Goal: Communication & Community: Answer question/provide support

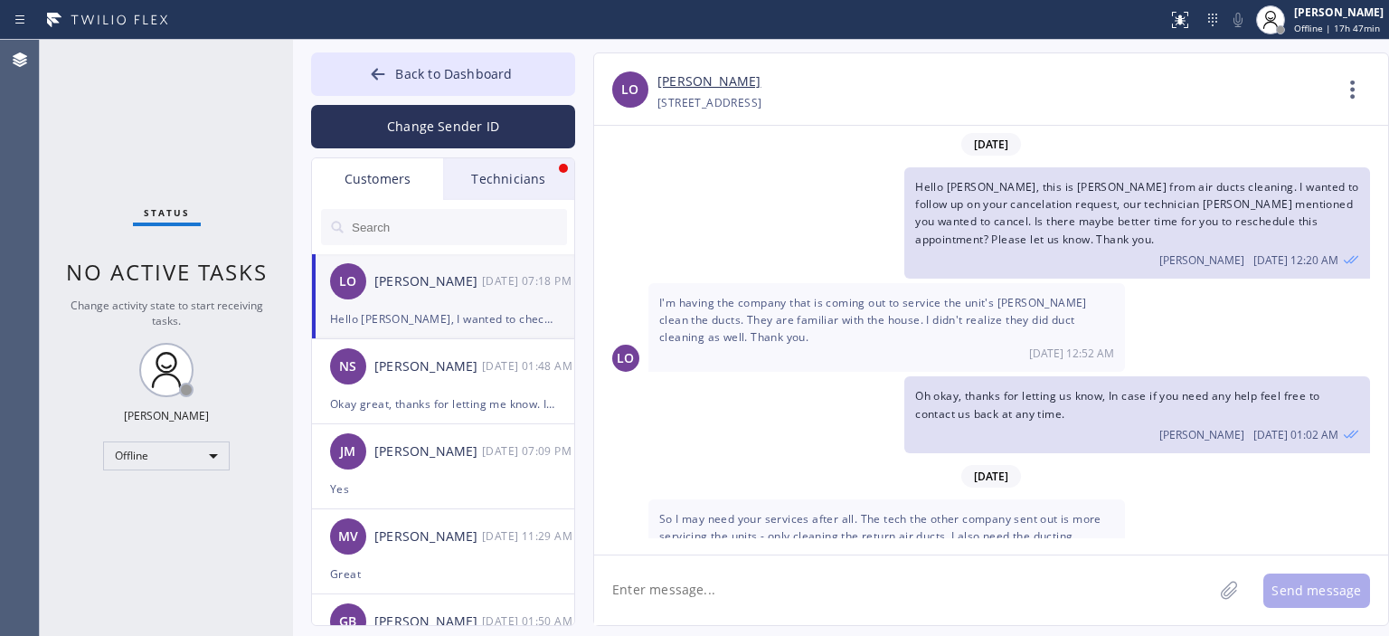
scroll to position [267, 0]
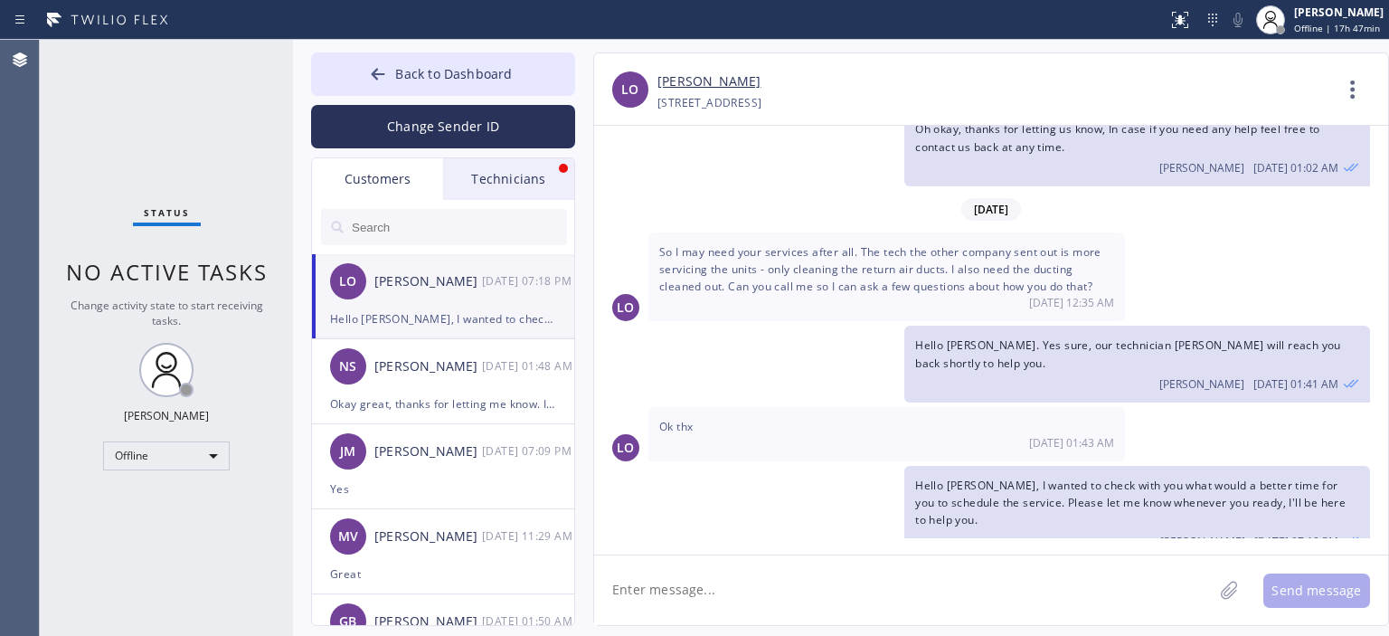
click at [512, 175] on div "Technicians" at bounding box center [508, 179] width 131 height 42
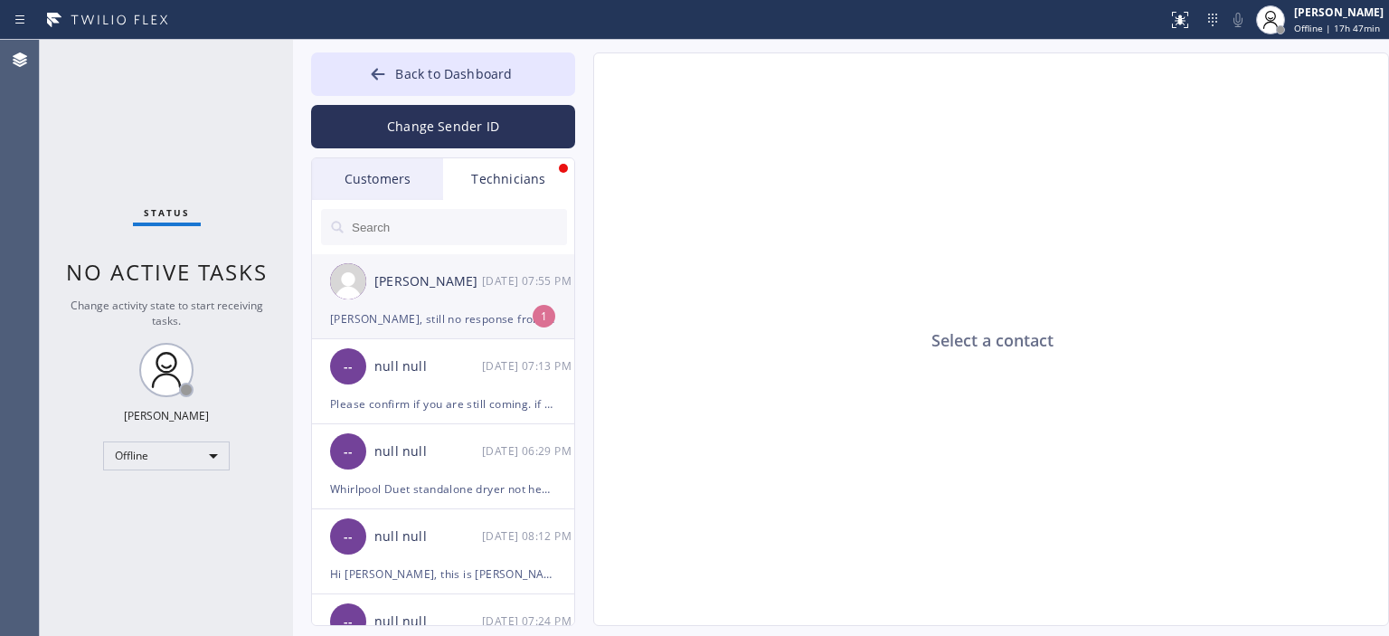
click at [535, 294] on div "[PERSON_NAME] [DATE] 07:55 PM" at bounding box center [444, 281] width 264 height 54
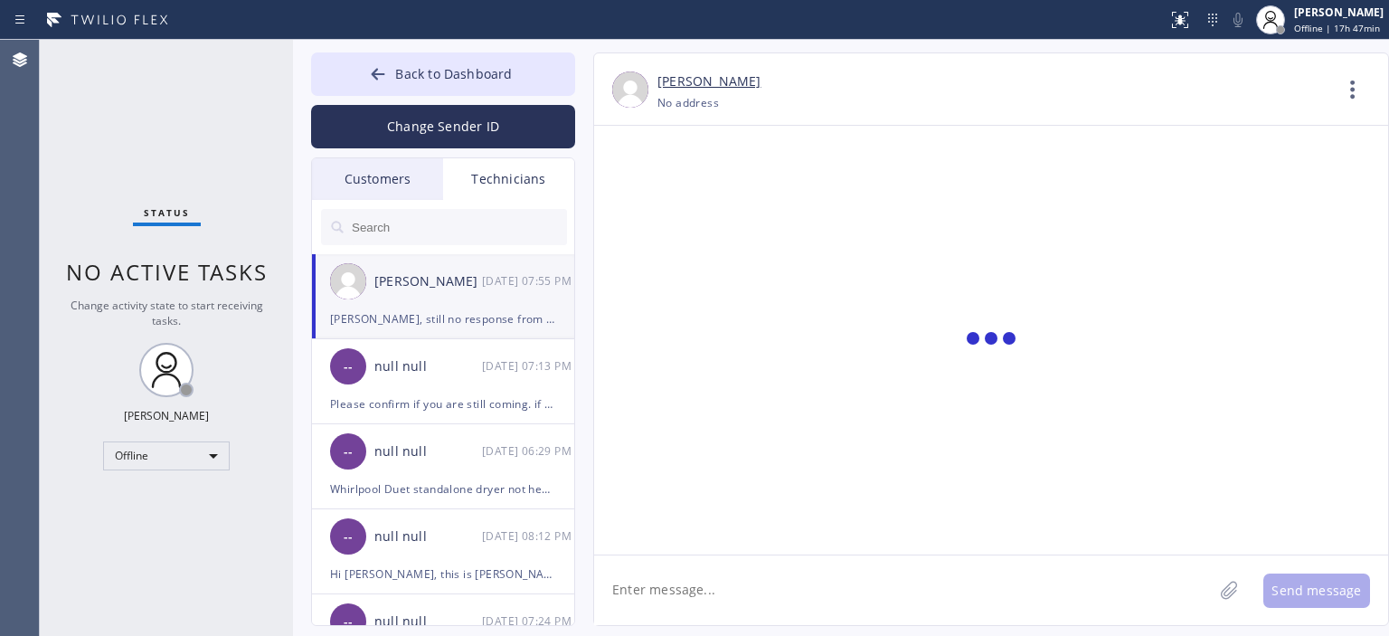
scroll to position [513, 0]
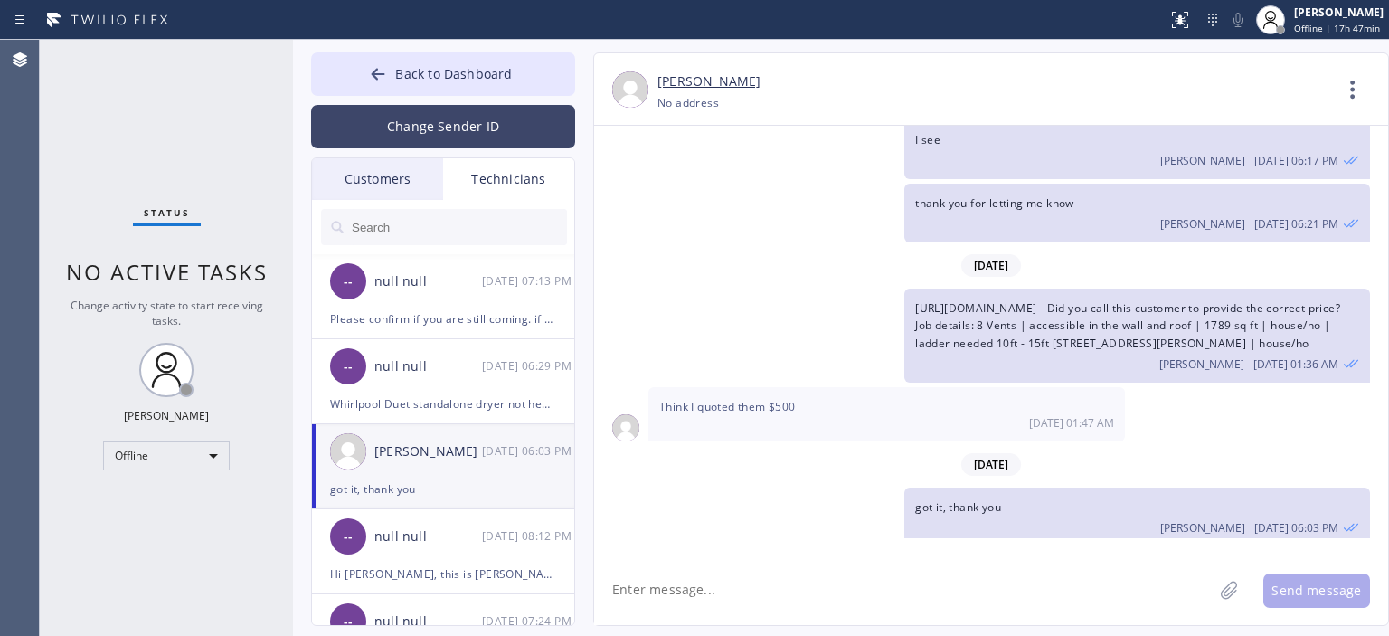
click at [456, 131] on button "Change Sender ID" at bounding box center [443, 126] width 264 height 43
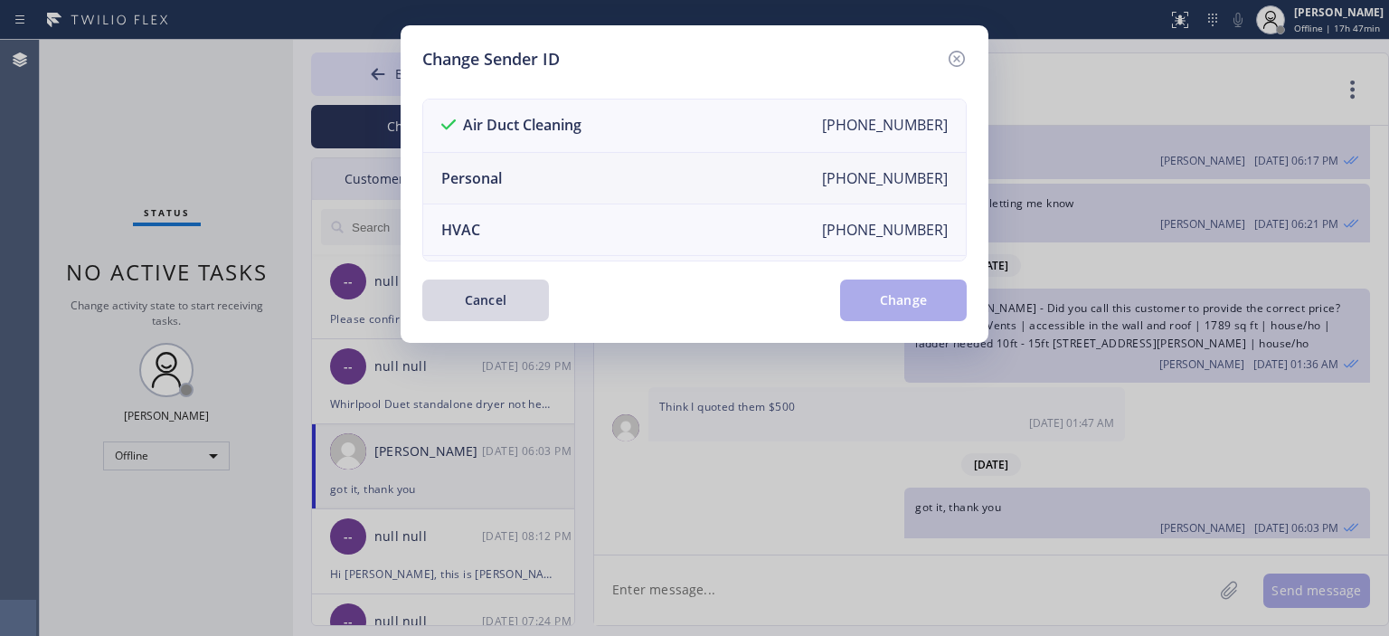
click at [563, 174] on li "Personal [PHONE_NUMBER]" at bounding box center [694, 179] width 542 height 52
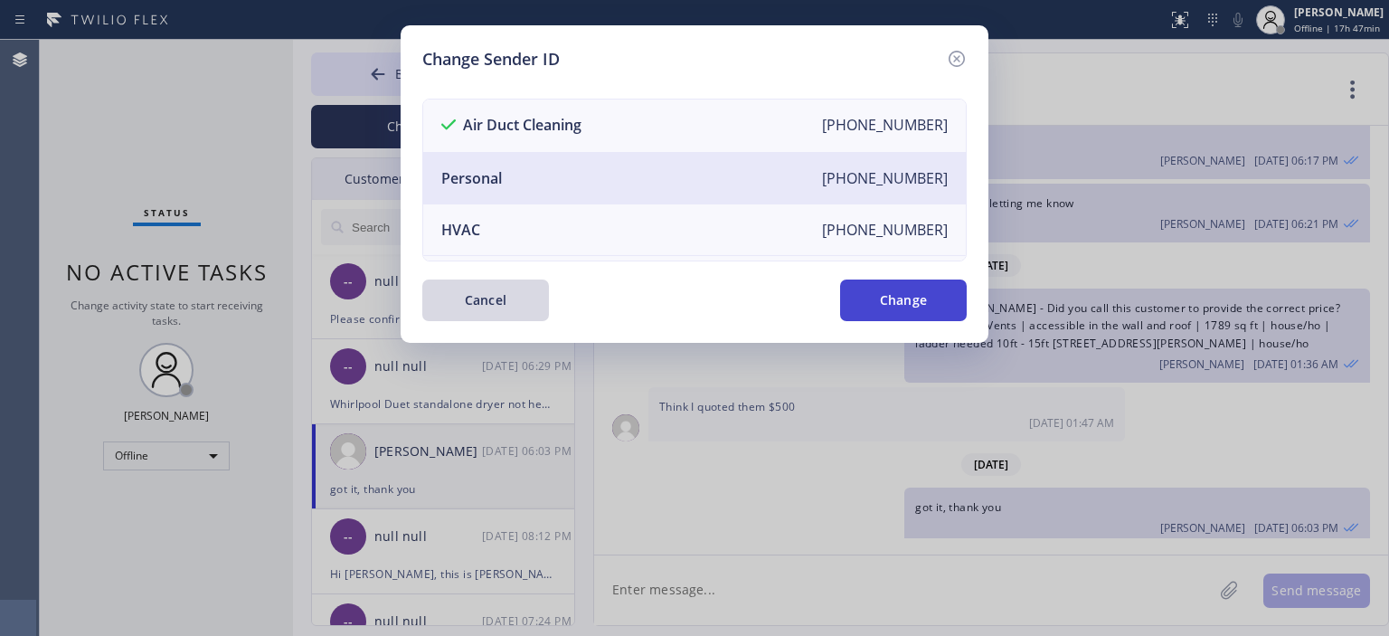
click at [913, 306] on button "Change" at bounding box center [903, 300] width 127 height 42
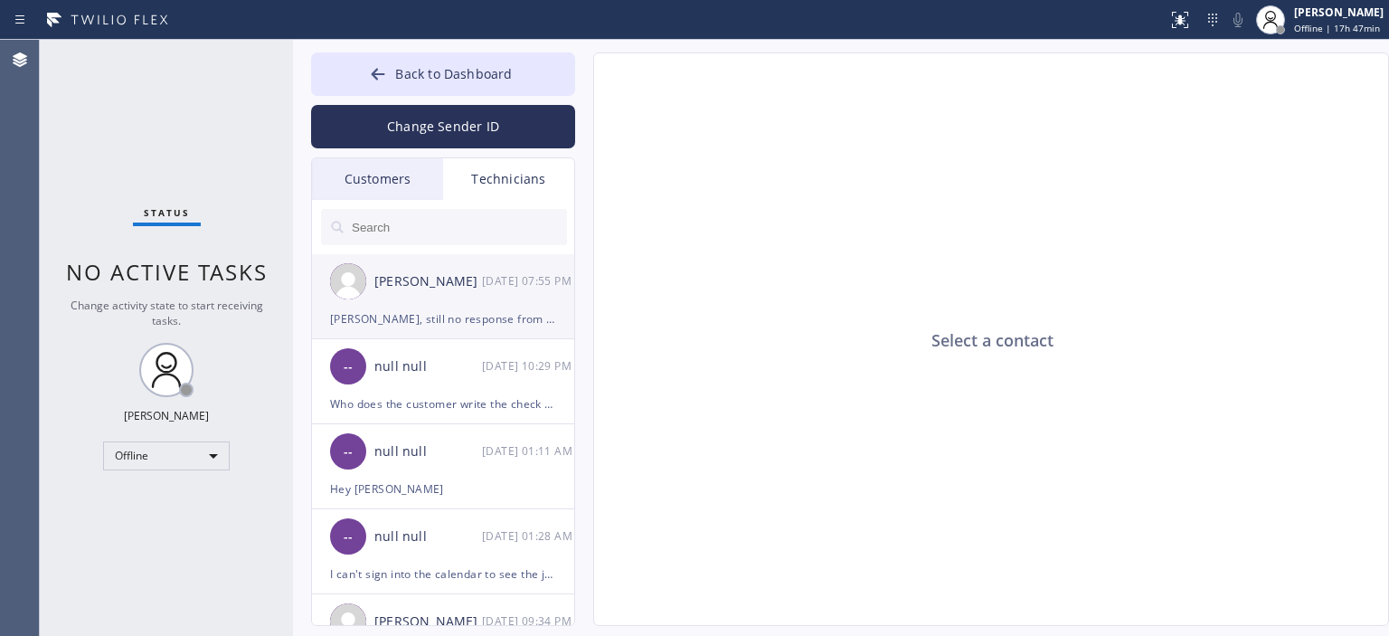
click at [475, 300] on div "[PERSON_NAME] [DATE] 07:55 PM" at bounding box center [444, 281] width 264 height 54
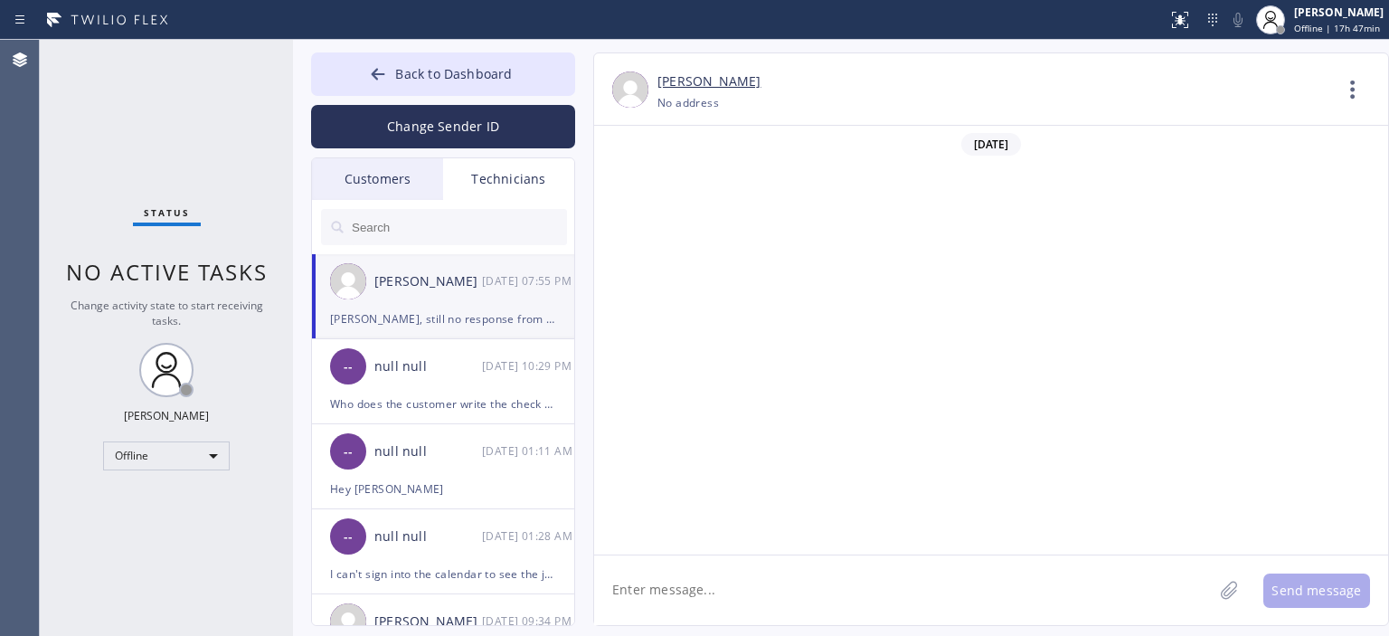
scroll to position [106816, 0]
click at [697, 587] on textarea at bounding box center [903, 590] width 618 height 70
type textarea "h"
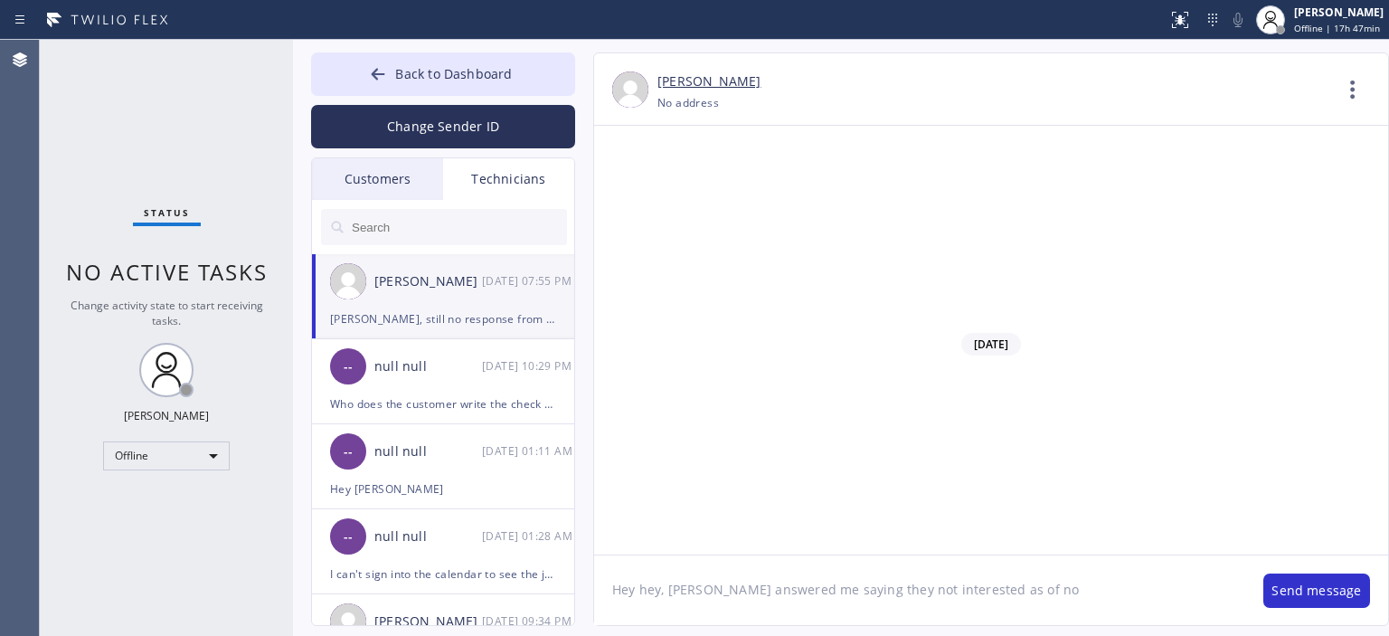
type textarea "Hey hey, [PERSON_NAME] answered me saying they not interested as of now"
type textarea "Sure I'll check with [PERSON_NAME]"
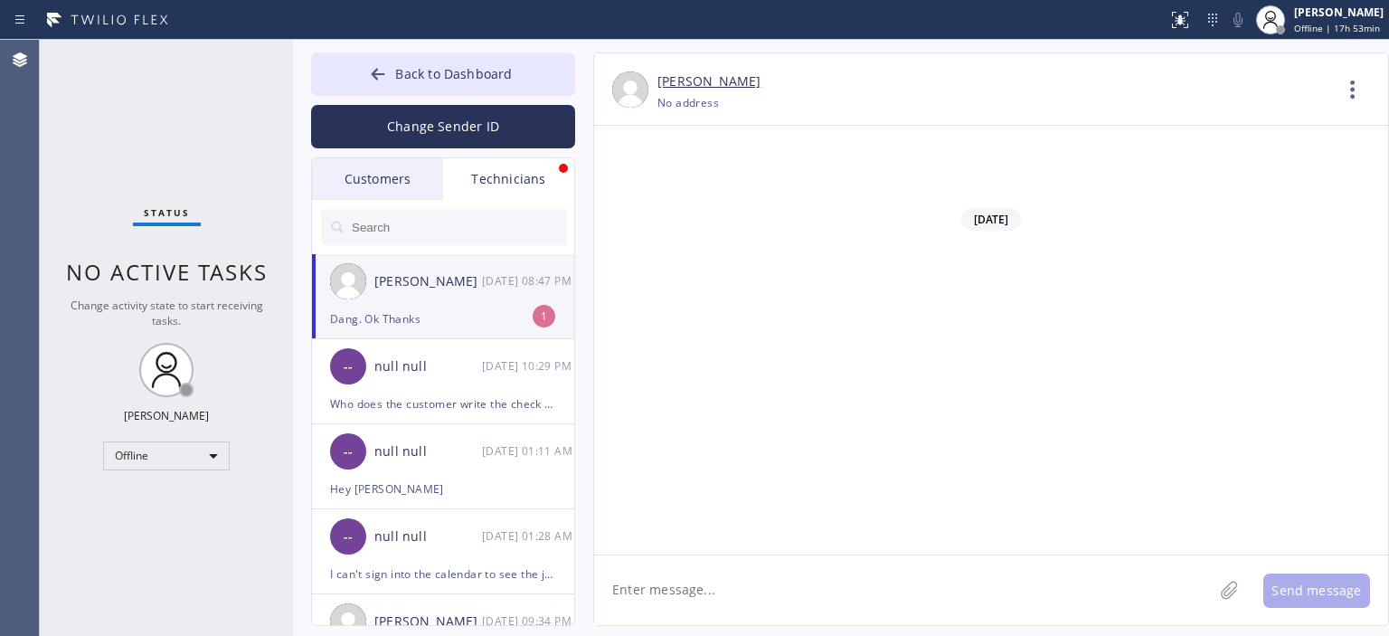
scroll to position [106999, 0]
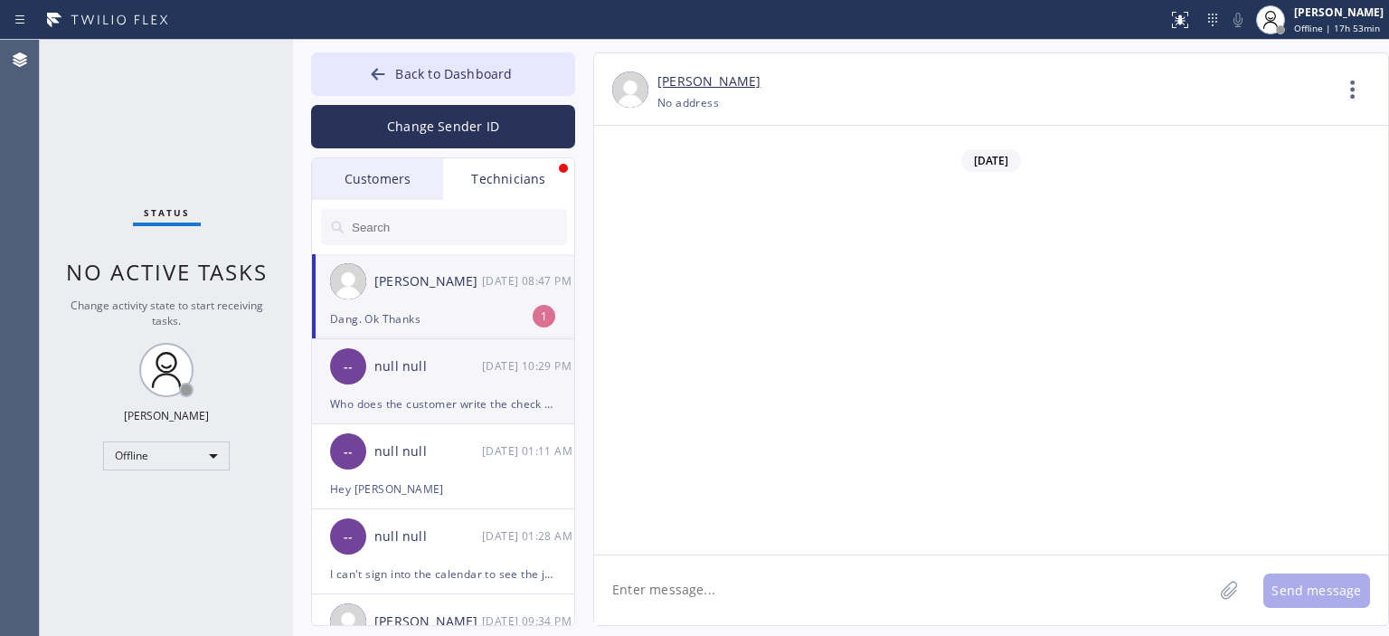
click at [477, 390] on div "-- null null [DATE] 10:29 PM" at bounding box center [444, 366] width 264 height 54
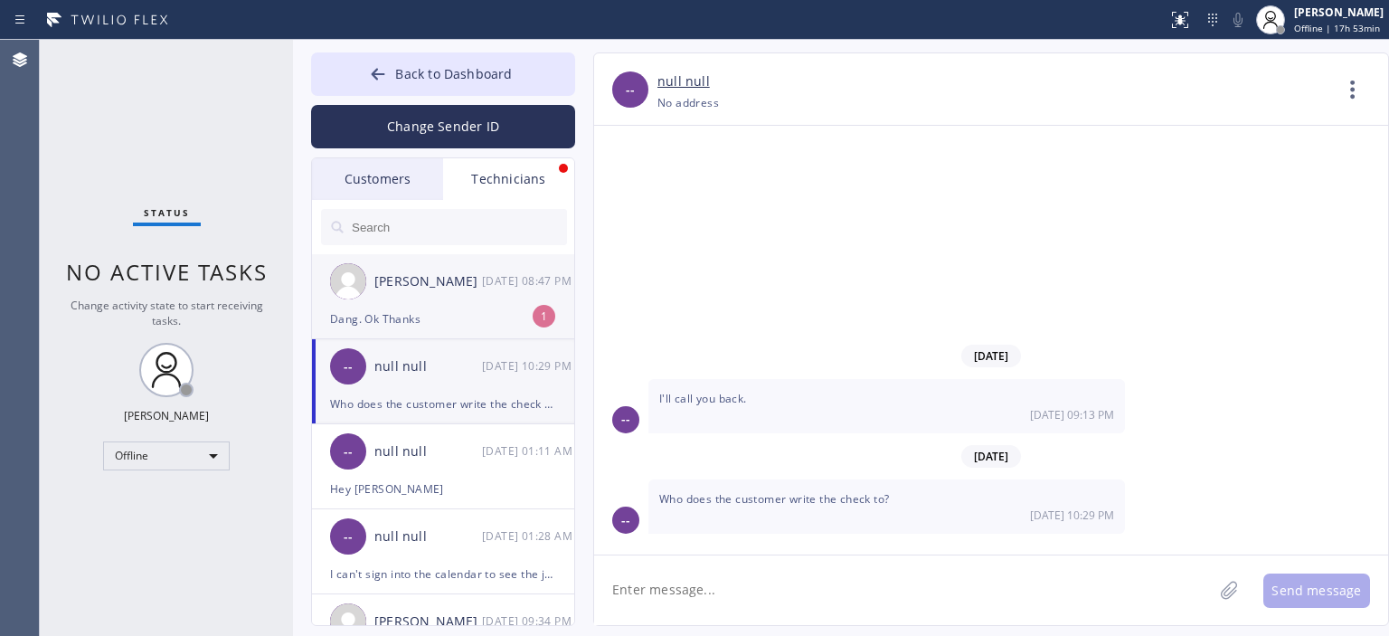
scroll to position [0, 0]
click at [490, 299] on div "[PERSON_NAME] [DATE] 08:47 PM" at bounding box center [444, 281] width 264 height 54
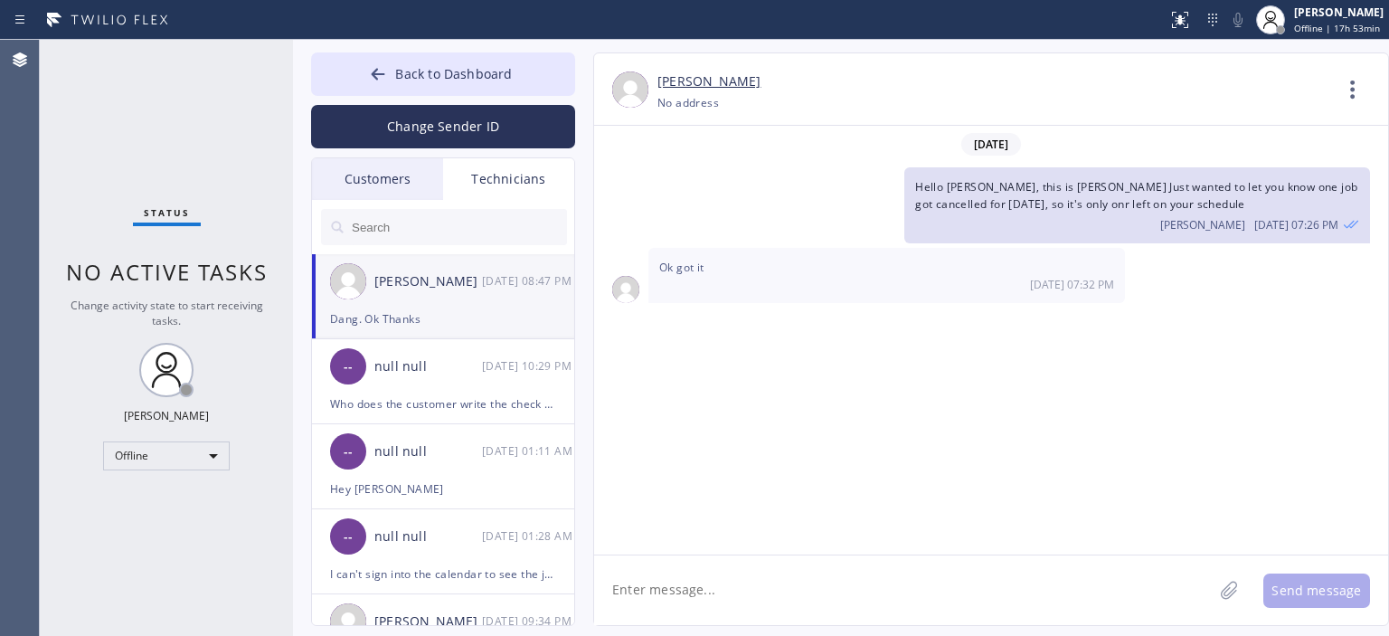
click at [812, 588] on textarea at bounding box center [903, 590] width 618 height 70
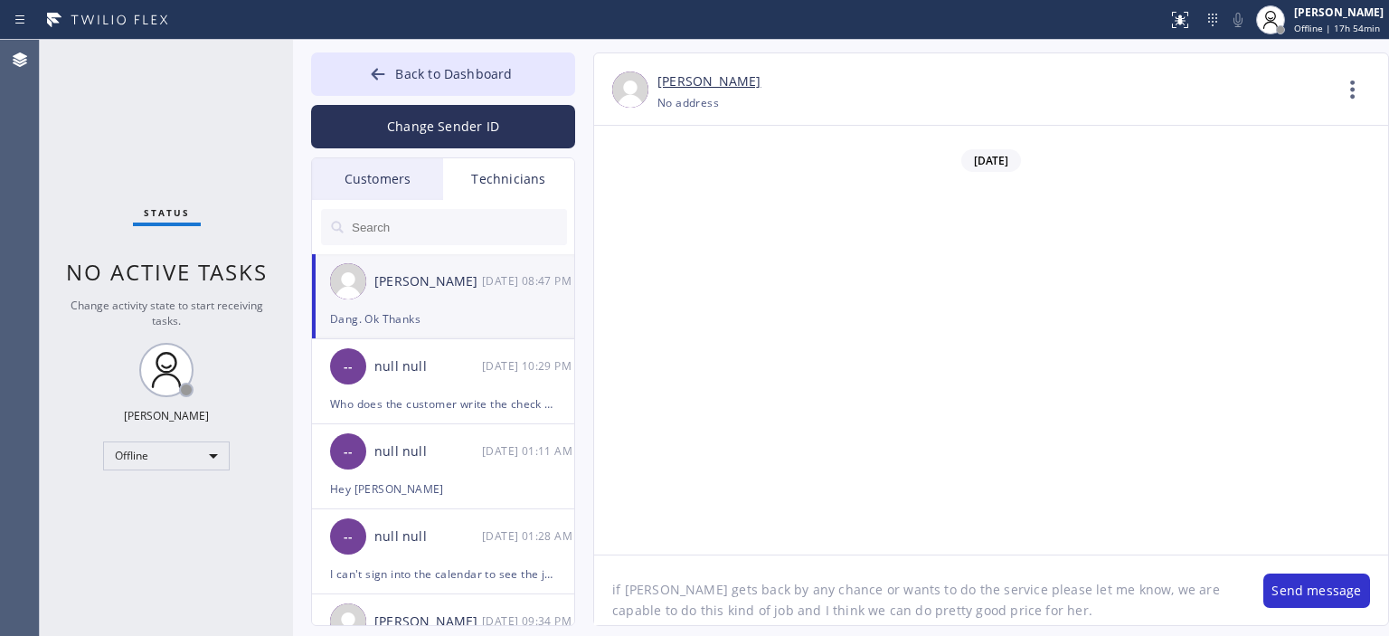
click at [776, 608] on textarea "if [PERSON_NAME] gets back by any chance or wants to do the service please let …" at bounding box center [919, 590] width 651 height 70
type textarea "if [PERSON_NAME] gets back by any chance or wants to do the service please let …"
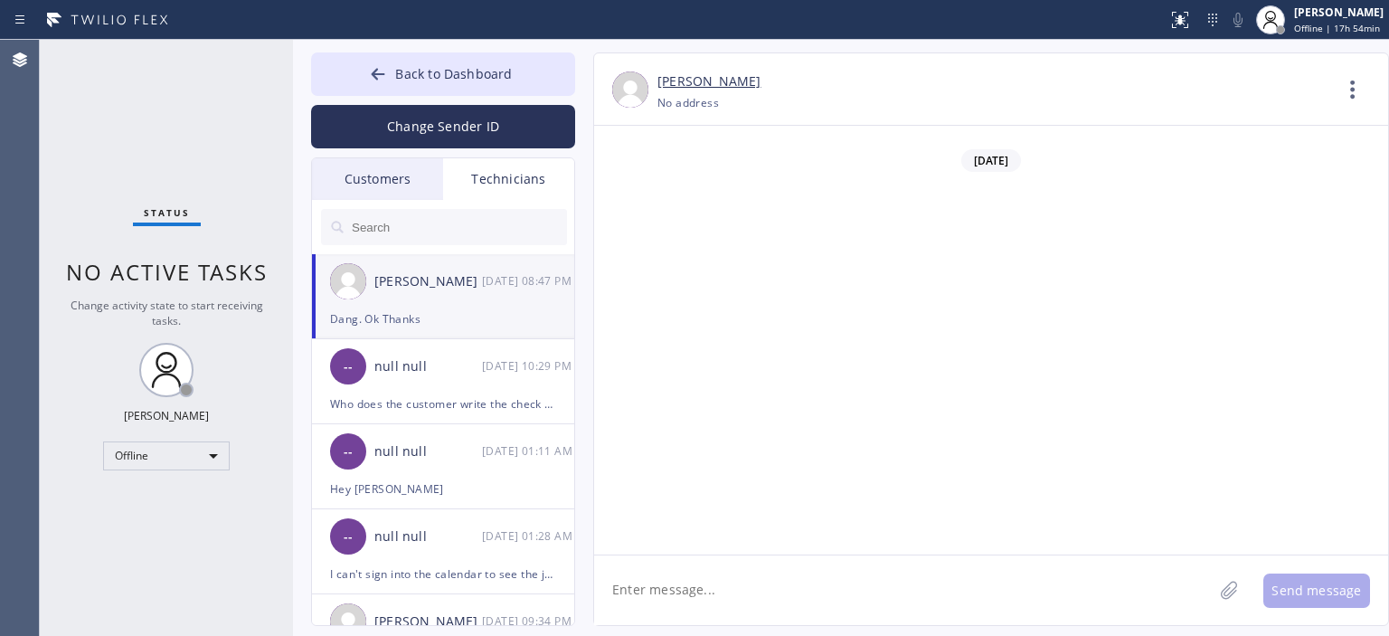
paste textarea "if [PERSON_NAME] gets back by any chance or wants to do the service please let …"
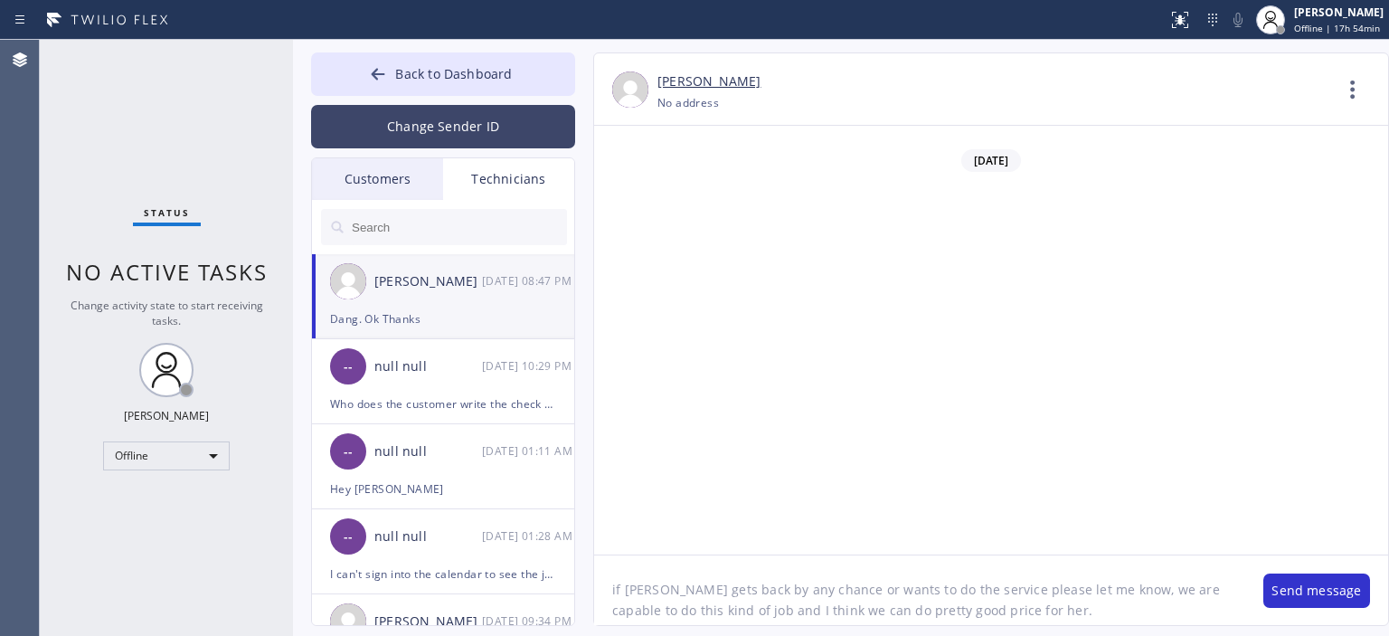
type textarea "if [PERSON_NAME] gets back by any chance or wants to do the service please let …"
click at [423, 128] on button "Change Sender ID" at bounding box center [443, 126] width 264 height 43
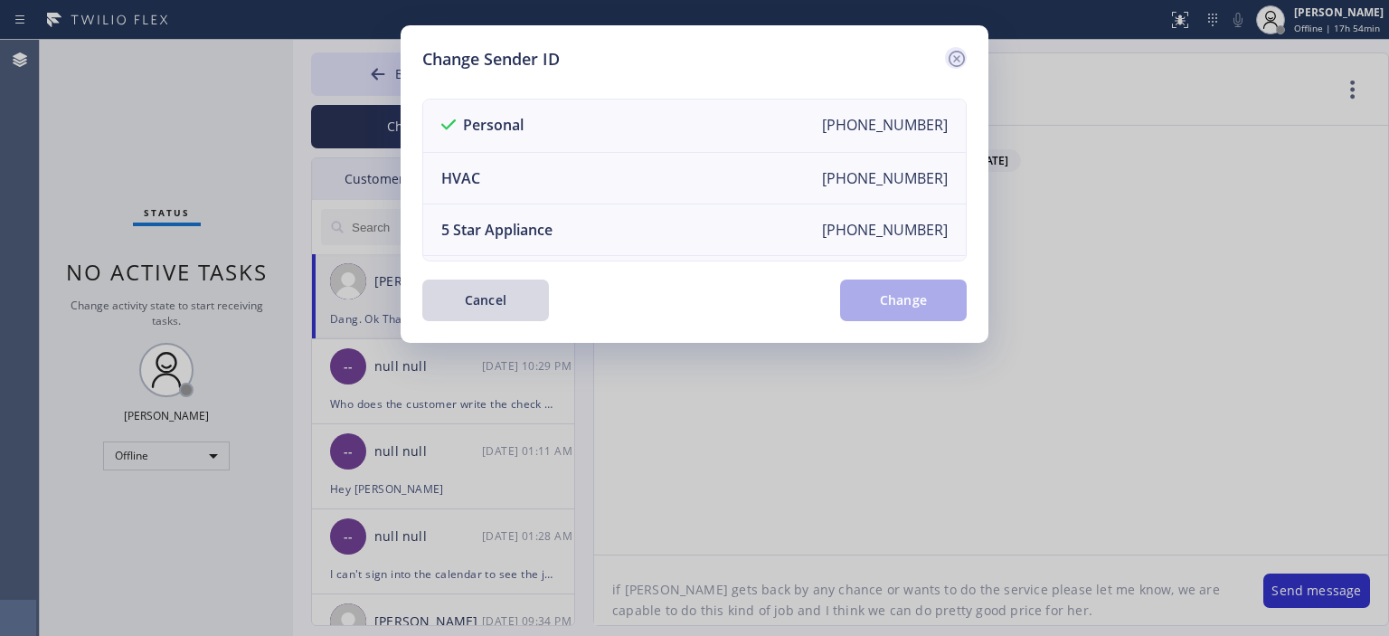
click at [951, 61] on icon at bounding box center [957, 59] width 22 height 22
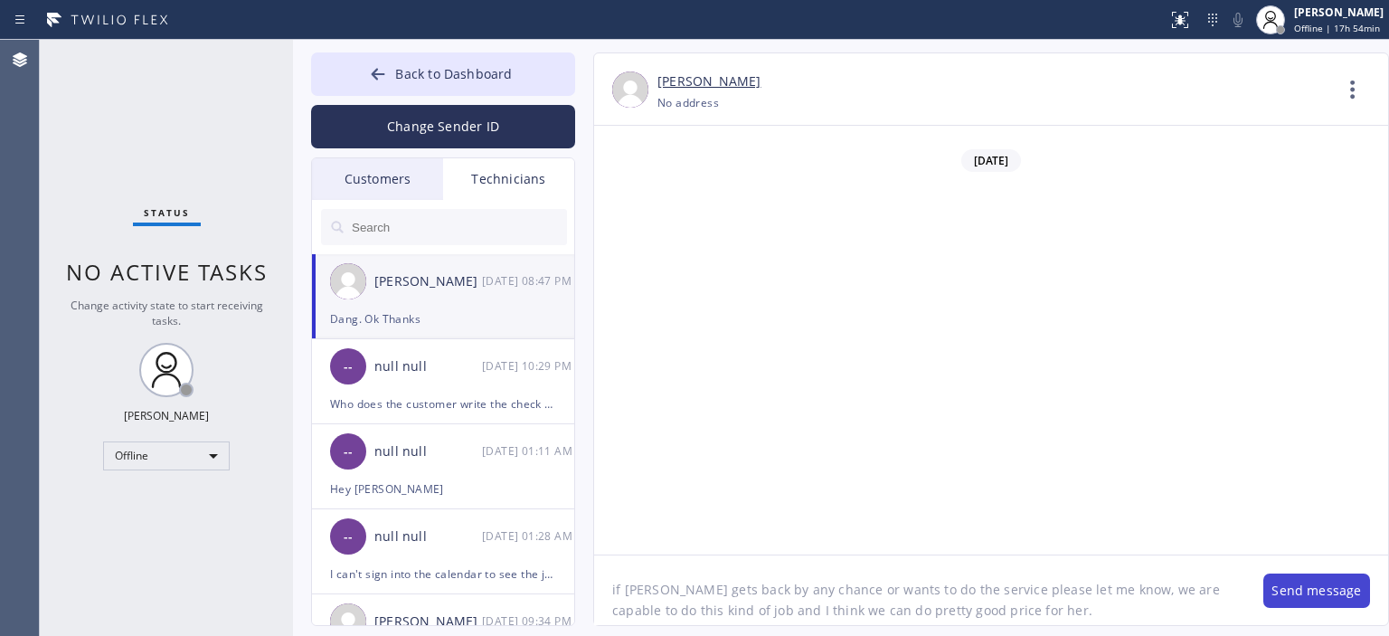
click at [1304, 590] on button "Send message" at bounding box center [1316, 590] width 107 height 34
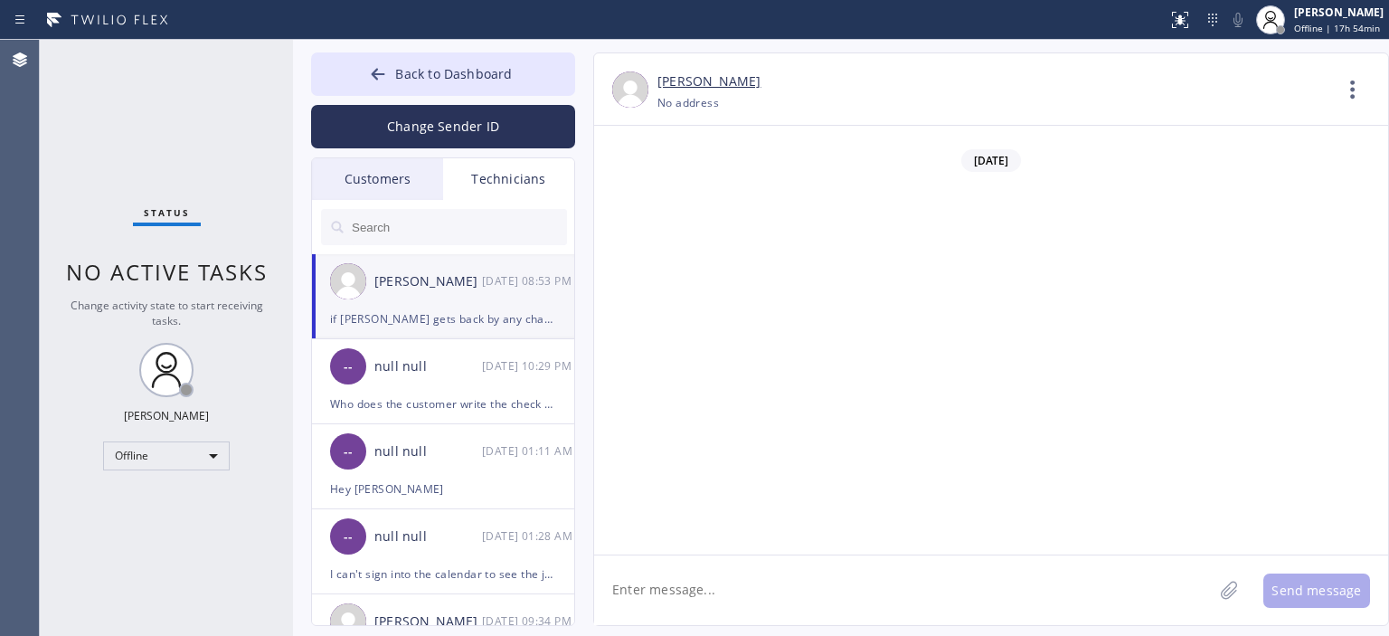
scroll to position [107079, 0]
click at [58, 120] on div "Status No active tasks Change activity state to start receiving tasks. [PERSON_…" at bounding box center [166, 338] width 253 height 596
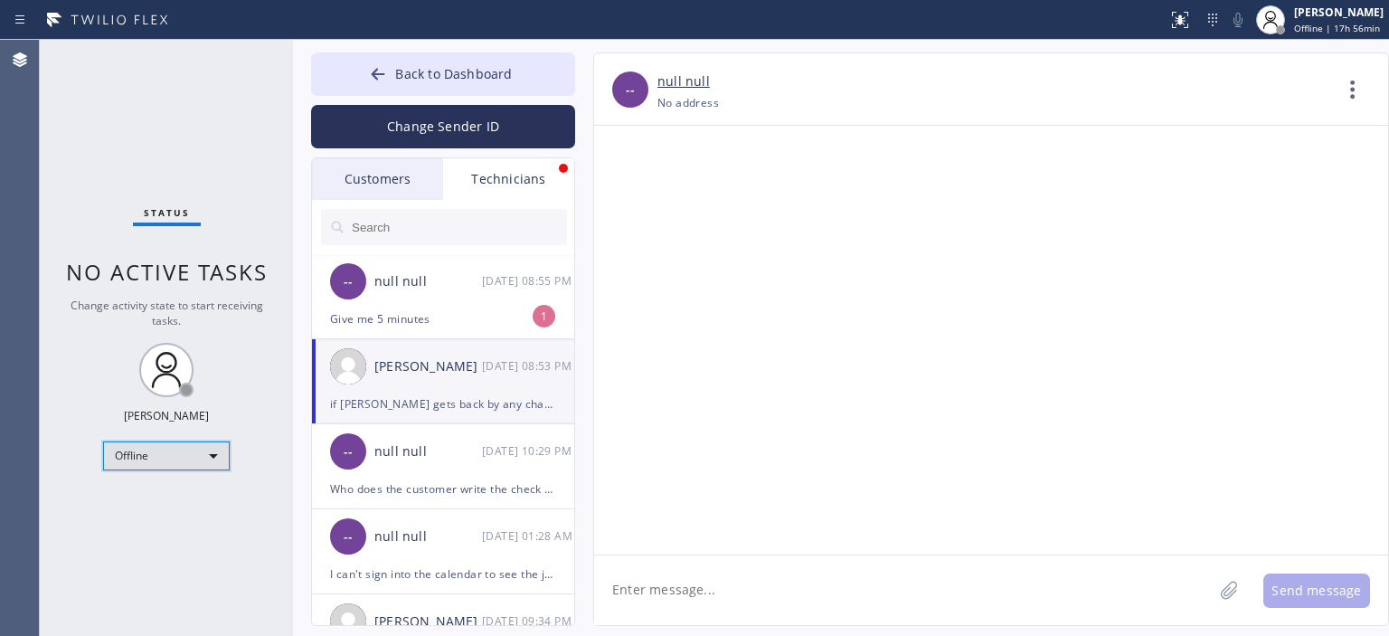
click at [184, 445] on div "Offline" at bounding box center [166, 455] width 127 height 29
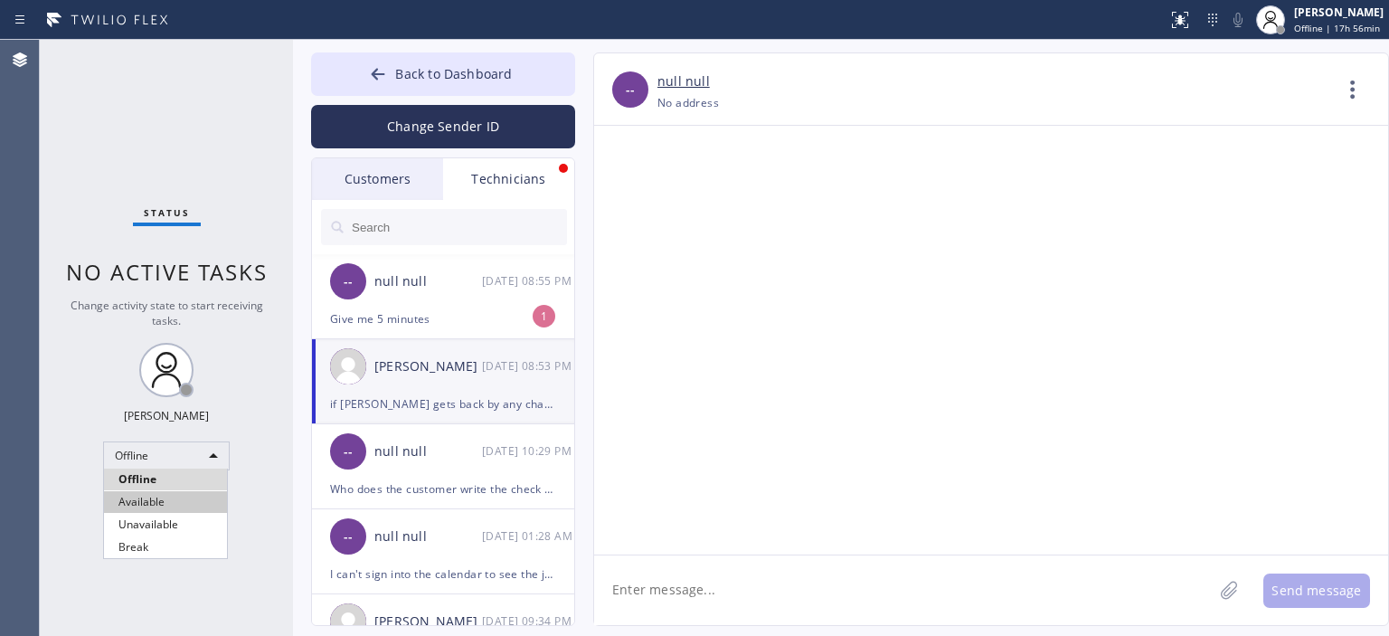
click at [181, 499] on li "Available" at bounding box center [165, 502] width 123 height 22
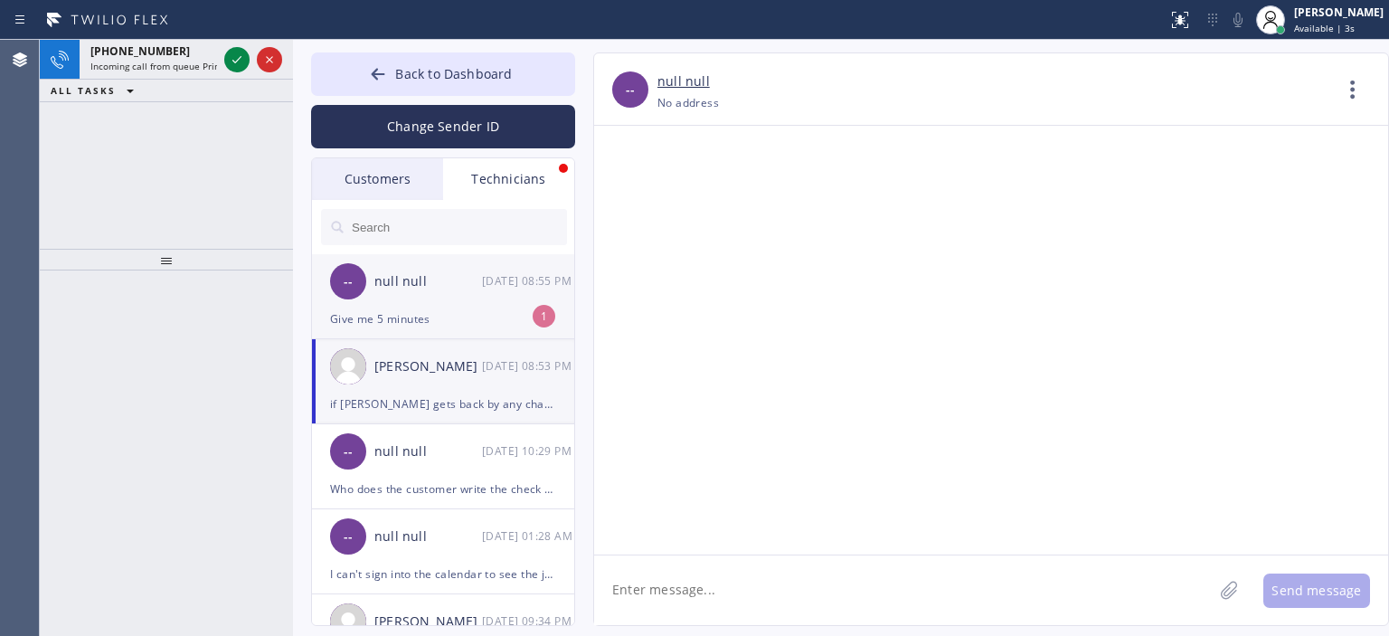
click at [456, 314] on div "Give me 5 minutes" at bounding box center [443, 318] width 226 height 21
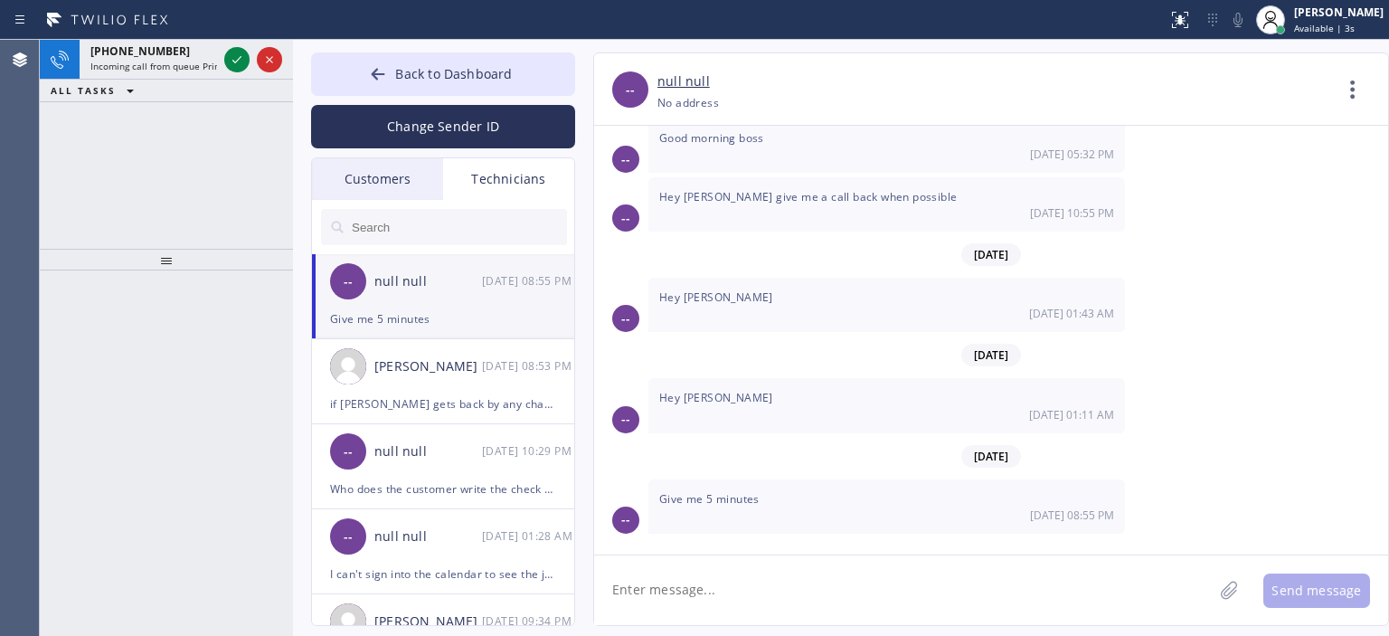
scroll to position [9619, 0]
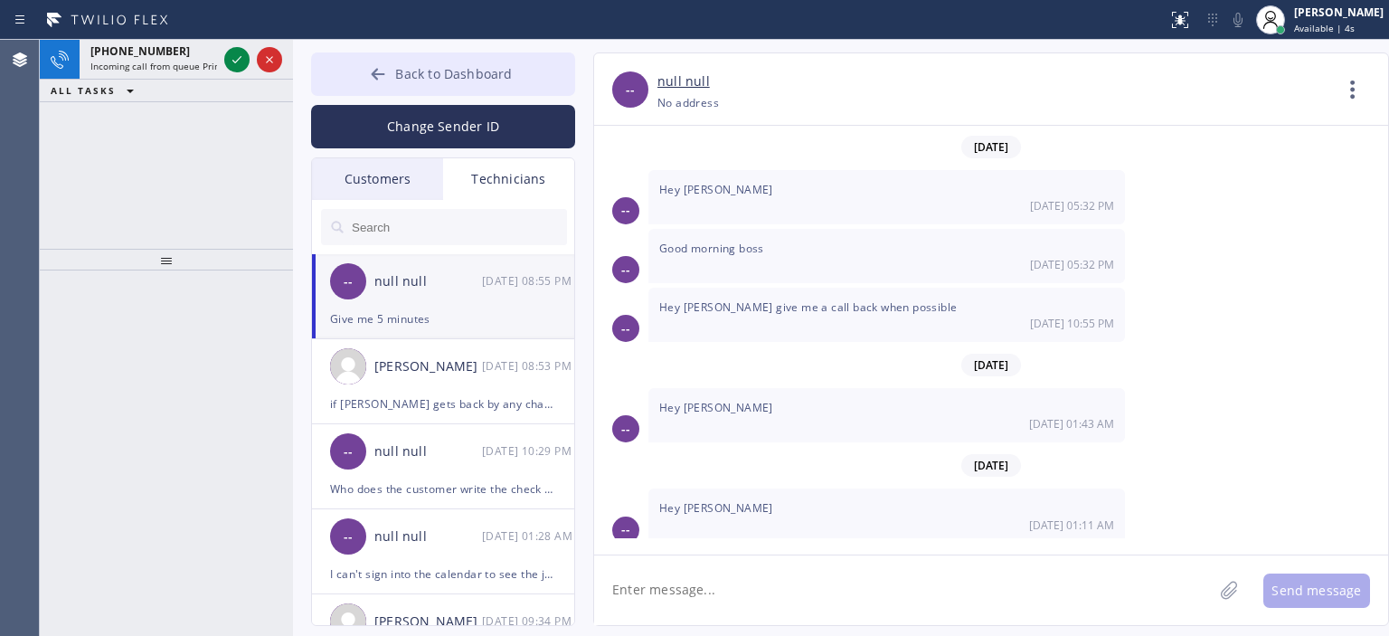
click at [384, 65] on icon at bounding box center [378, 74] width 18 height 18
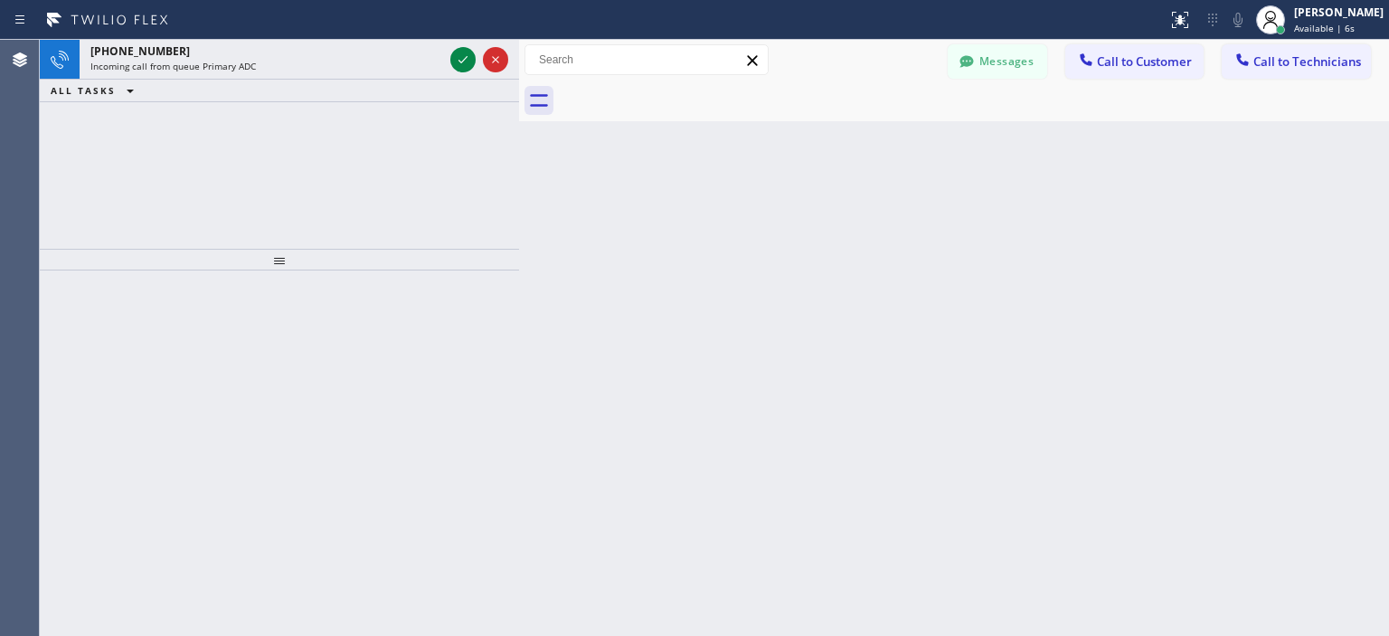
scroll to position [9758, 0]
drag, startPoint x: 289, startPoint y: 90, endPoint x: 516, endPoint y: 104, distance: 227.3
click at [519, 104] on div at bounding box center [519, 338] width 0 height 596
click at [61, 163] on div "[PHONE_NUMBER] Incoming call from queue Primary ADC ALL TASKS ALL TASKS ACTIVE …" at bounding box center [280, 144] width 480 height 209
click at [73, 157] on div "[PHONE_NUMBER] Incoming call from queue Primary ADC ALL TASKS ALL TASKS ACTIVE …" at bounding box center [280, 144] width 480 height 209
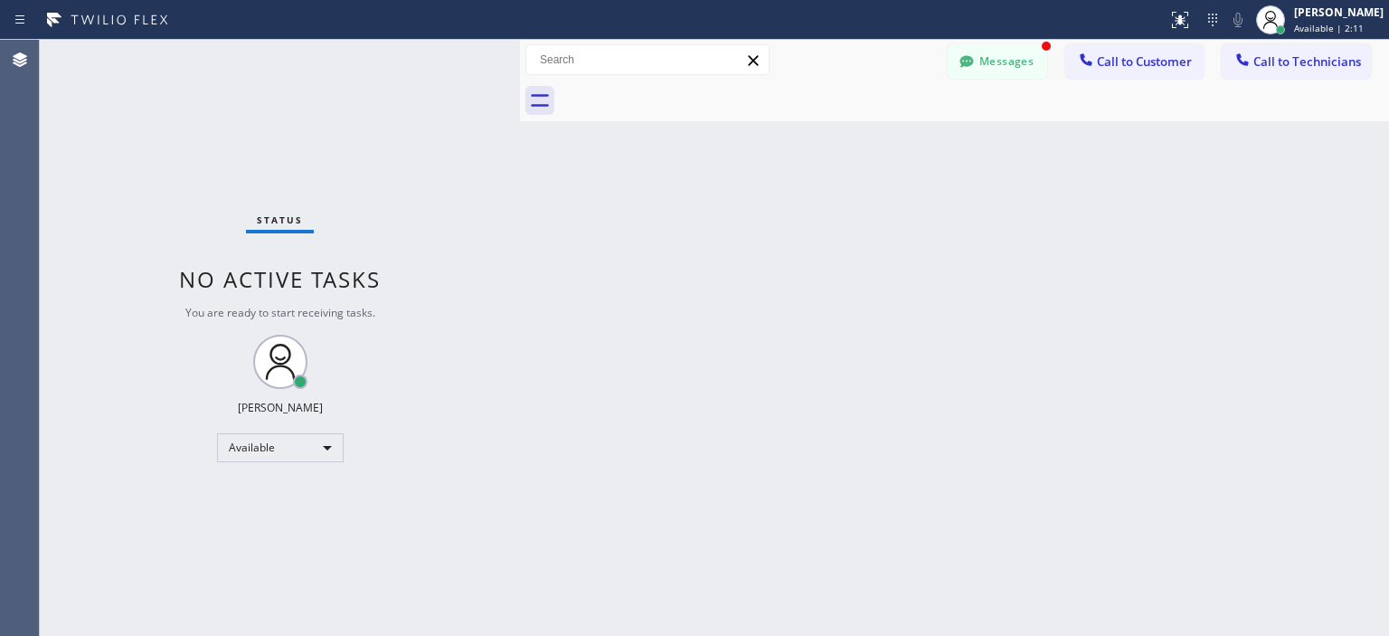
drag, startPoint x: 1348, startPoint y: 286, endPoint x: 1132, endPoint y: 154, distance: 253.2
click at [1342, 279] on div "Back to Dashboard Change Sender ID Customers Technicians AA [PERSON_NAME] [DATE…" at bounding box center [954, 338] width 869 height 596
click at [994, 49] on button "Messages" at bounding box center [996, 61] width 99 height 34
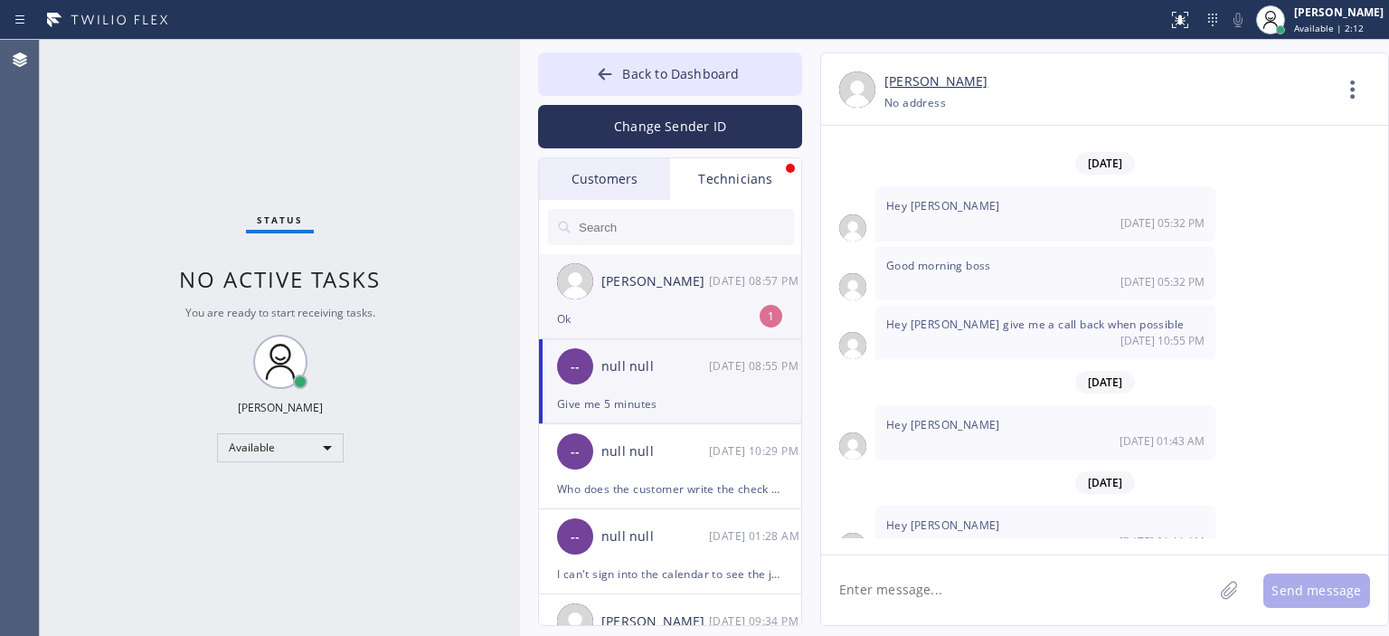
click at [720, 288] on div "[DATE] 08:57 PM" at bounding box center [756, 280] width 94 height 21
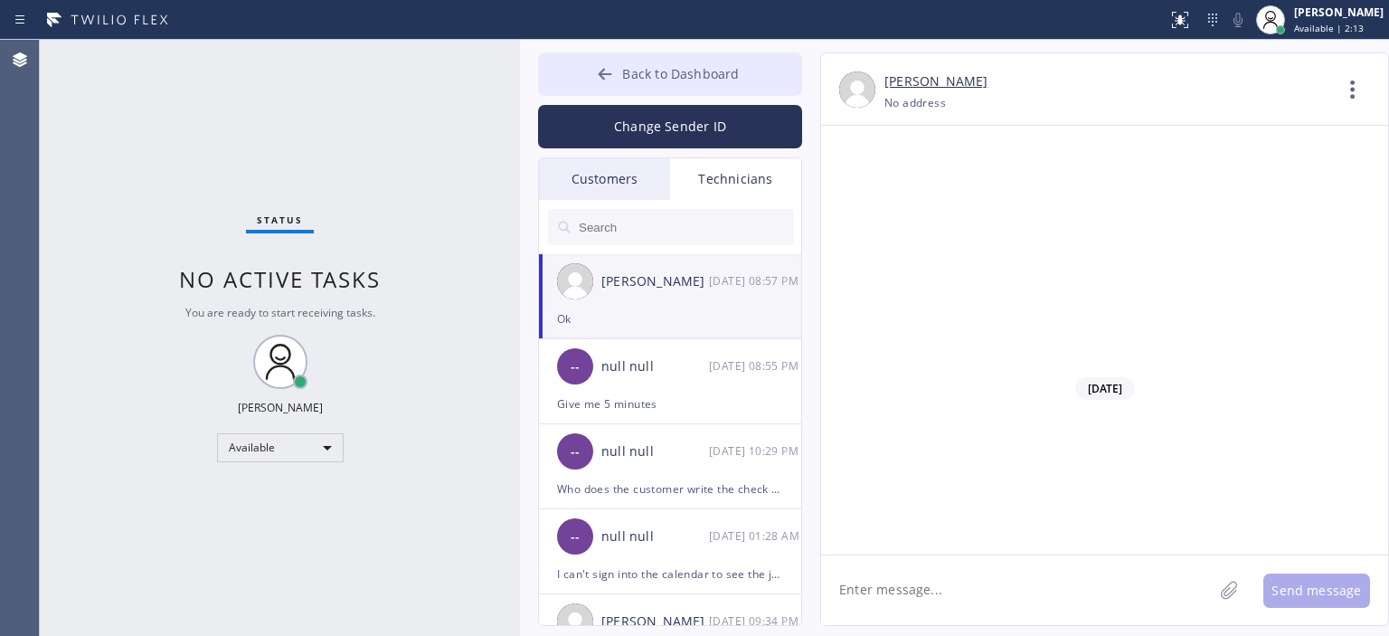
click at [597, 67] on icon at bounding box center [605, 74] width 18 height 18
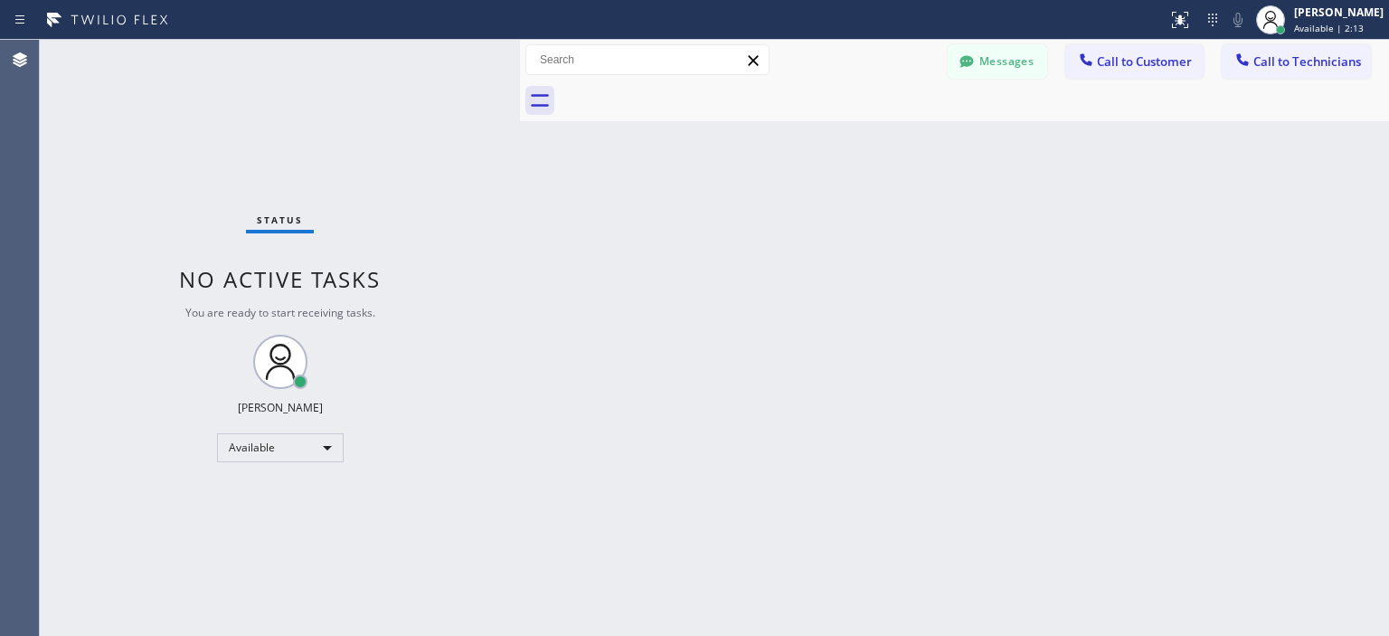
scroll to position [113977, 0]
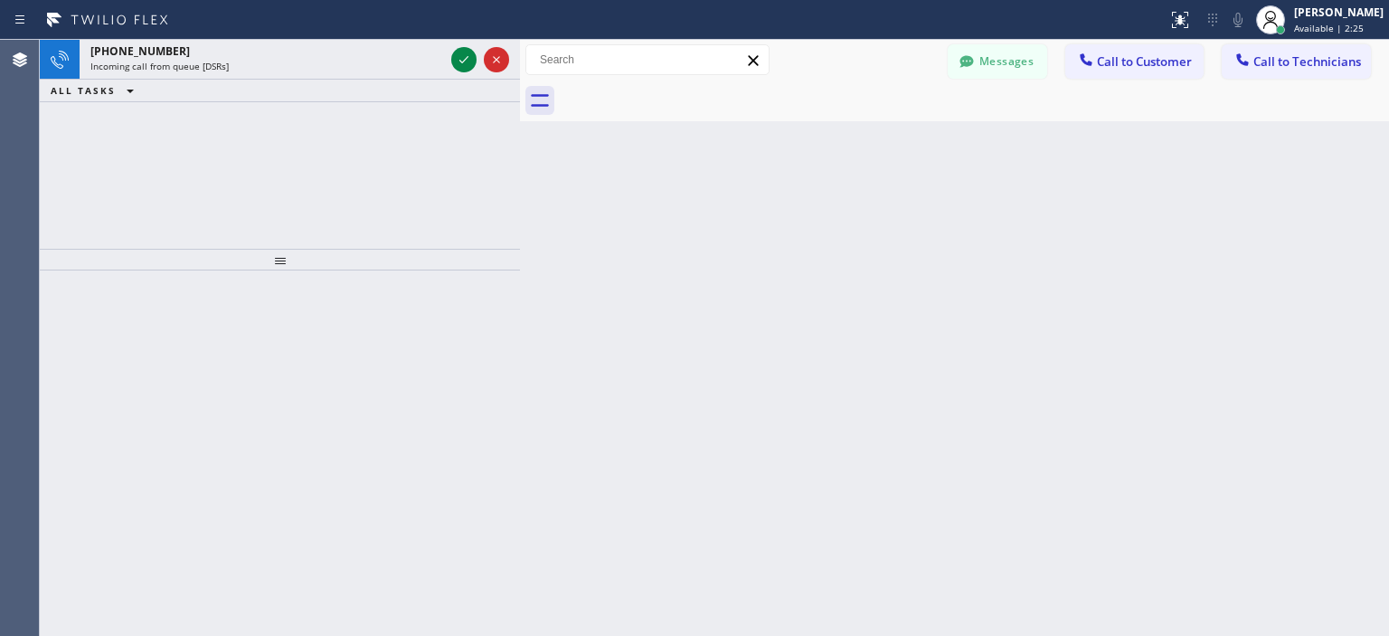
click at [54, 180] on div "[PHONE_NUMBER] Incoming call from queue [DSRs] ALL TASKS ALL TASKS ACTIVE TASKS…" at bounding box center [280, 144] width 480 height 209
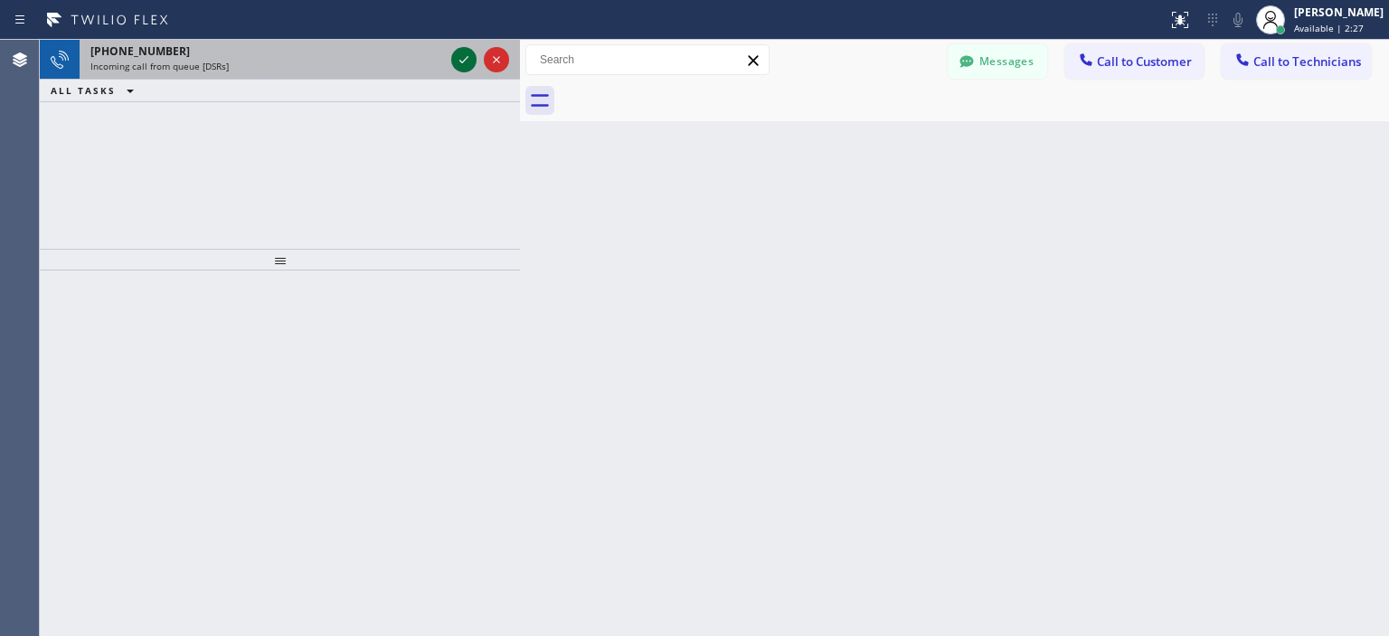
click at [458, 64] on icon at bounding box center [464, 60] width 22 height 22
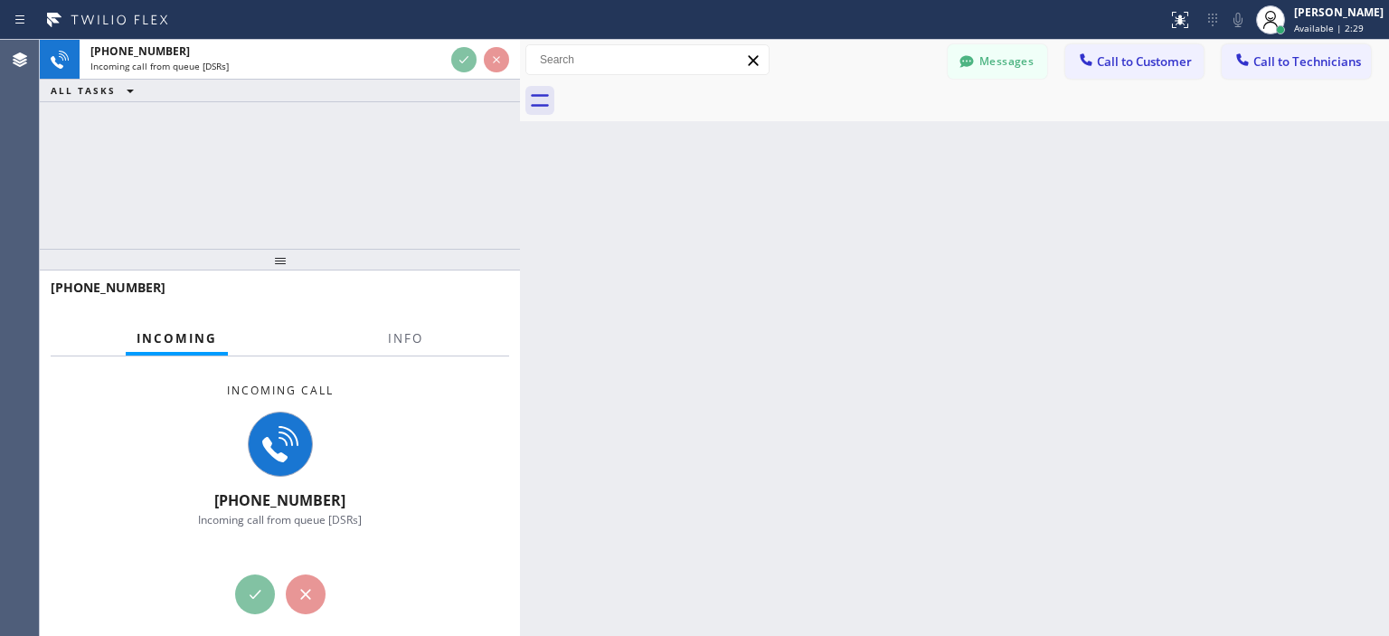
click at [74, 162] on div "[PHONE_NUMBER] Incoming call from queue [DSRs] ALL TASKS ALL TASKS ACTIVE TASKS…" at bounding box center [280, 144] width 480 height 209
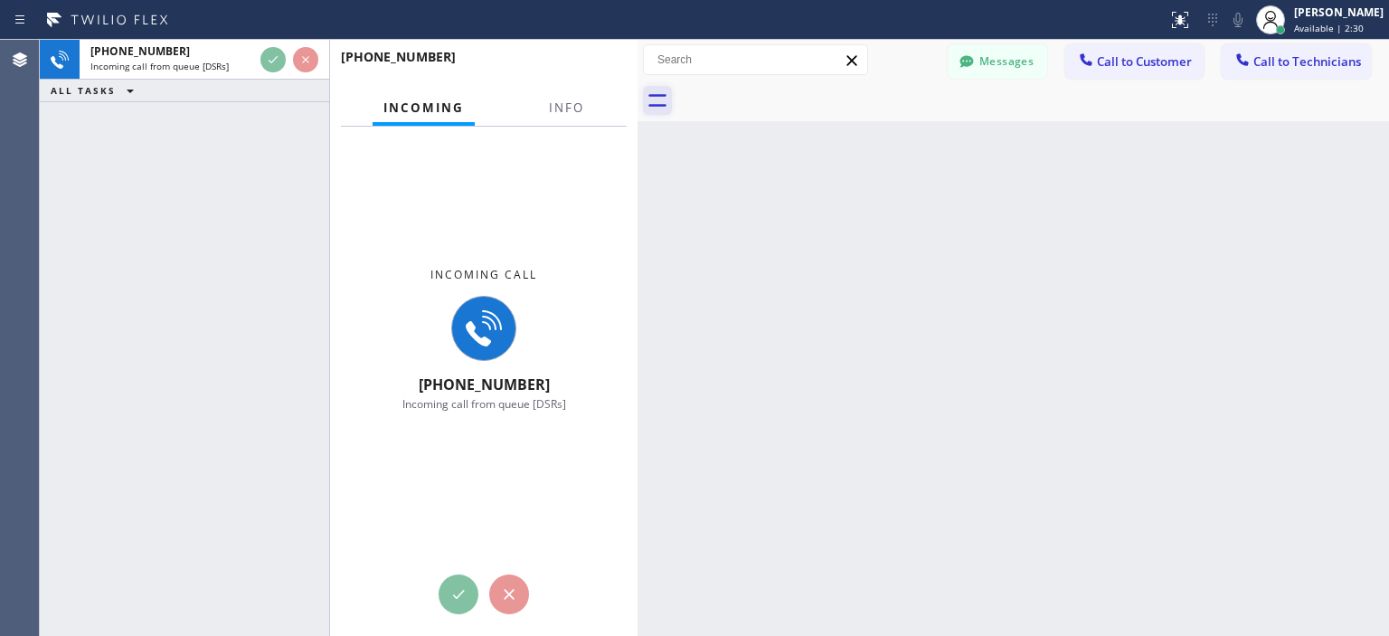
drag, startPoint x: 519, startPoint y: 84, endPoint x: 636, endPoint y: 90, distance: 117.7
click at [637, 90] on div at bounding box center [637, 338] width 0 height 596
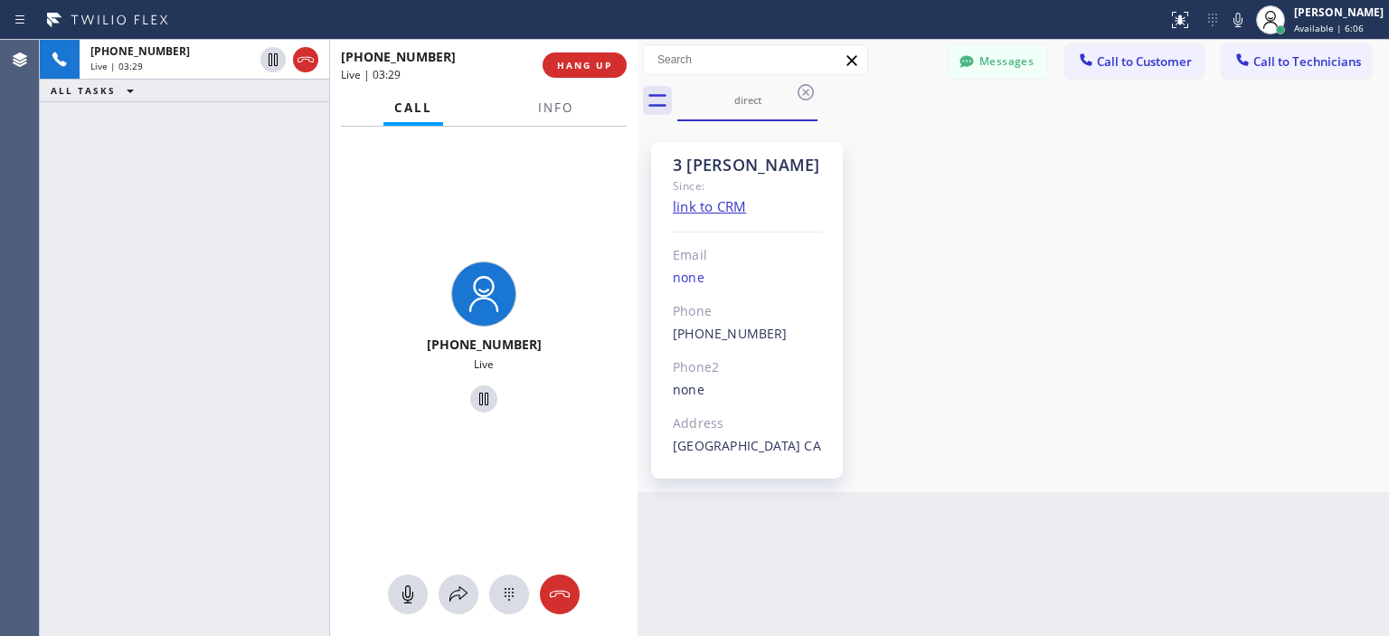
click at [64, 168] on div "[PHONE_NUMBER] Live | 03:29 ALL TASKS ALL TASKS ACTIVE TASKS TASKS IN WRAP UP" at bounding box center [184, 338] width 289 height 596
click at [597, 71] on button "HANG UP" at bounding box center [584, 64] width 84 height 25
click at [567, 57] on button "HANG UP" at bounding box center [584, 64] width 84 height 25
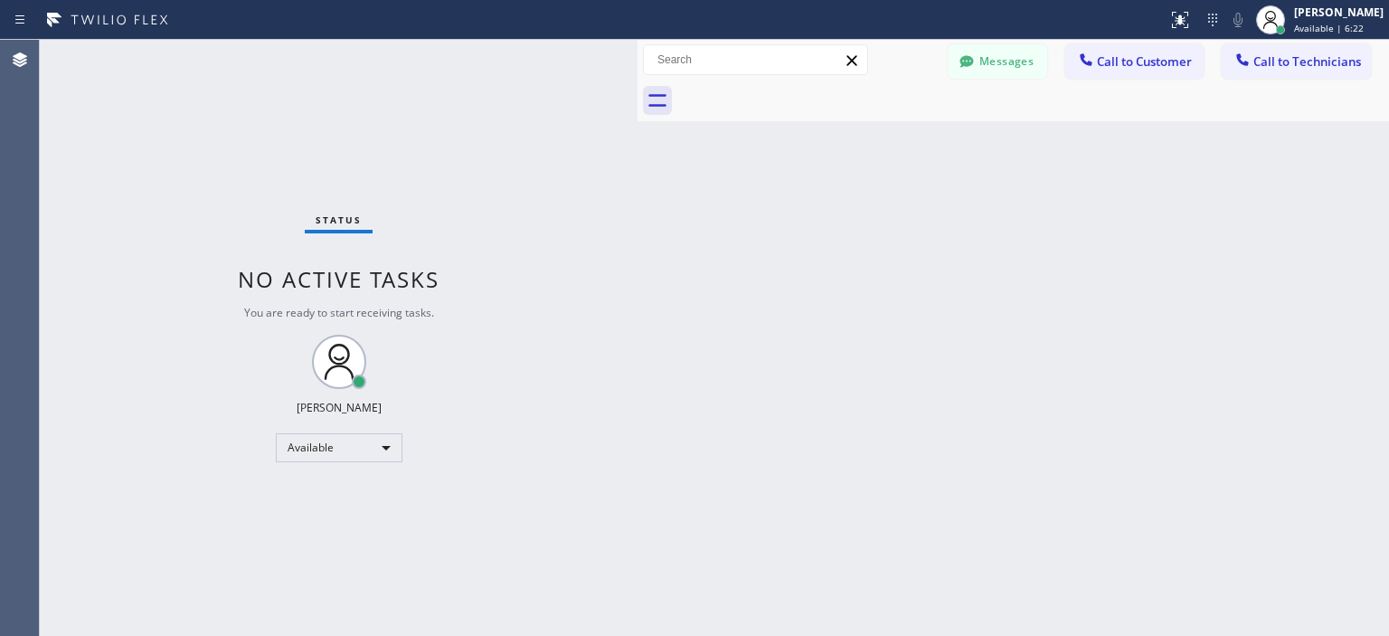
drag, startPoint x: 76, startPoint y: 155, endPoint x: 396, endPoint y: 29, distance: 343.8
click at [75, 155] on div "Status No active tasks You are ready to start receiving tasks. [PERSON_NAME] Av…" at bounding box center [339, 338] width 598 height 596
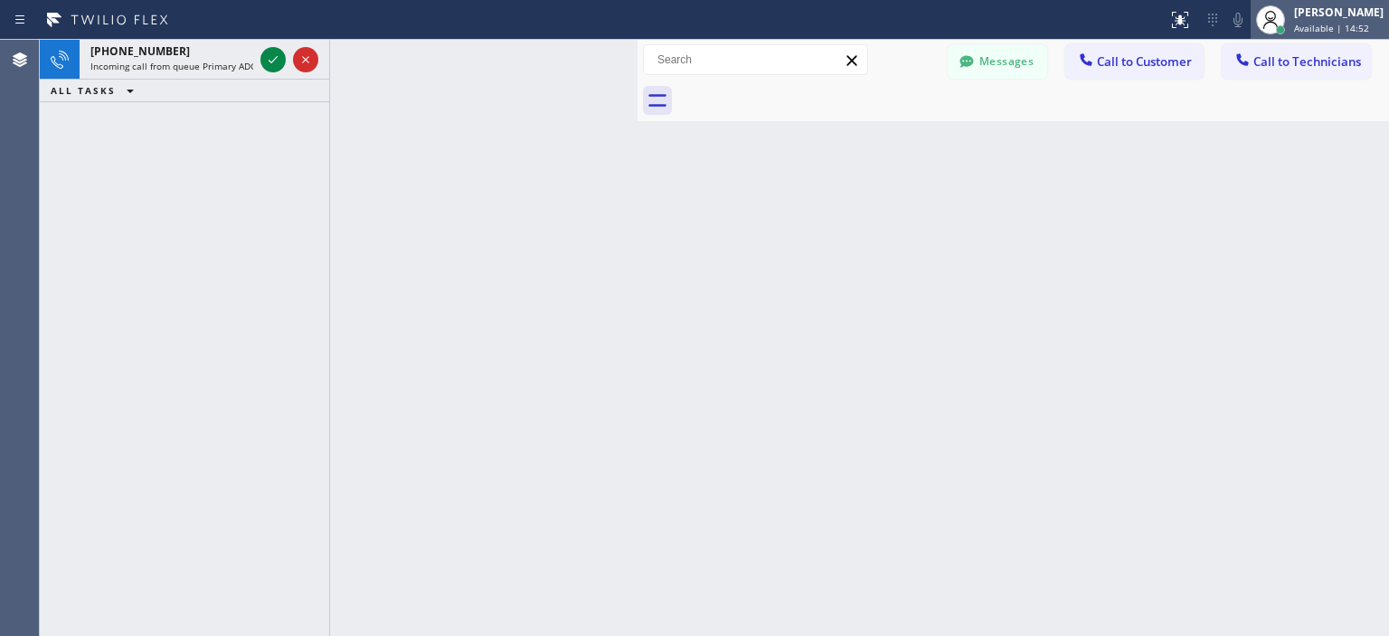
click at [1292, 12] on div "[PERSON_NAME] Available | 14:52" at bounding box center [1339, 20] width 99 height 32
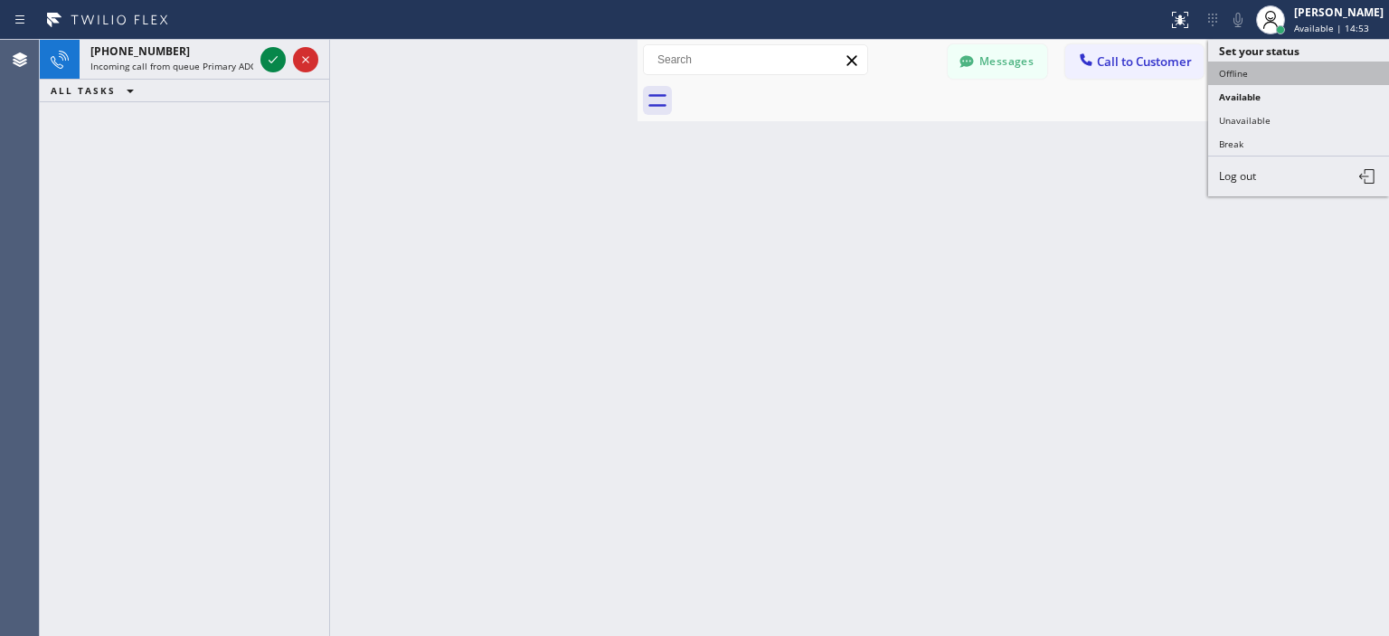
click at [1269, 69] on button "Offline" at bounding box center [1298, 73] width 181 height 24
